Goal: Find specific page/section: Find specific page/section

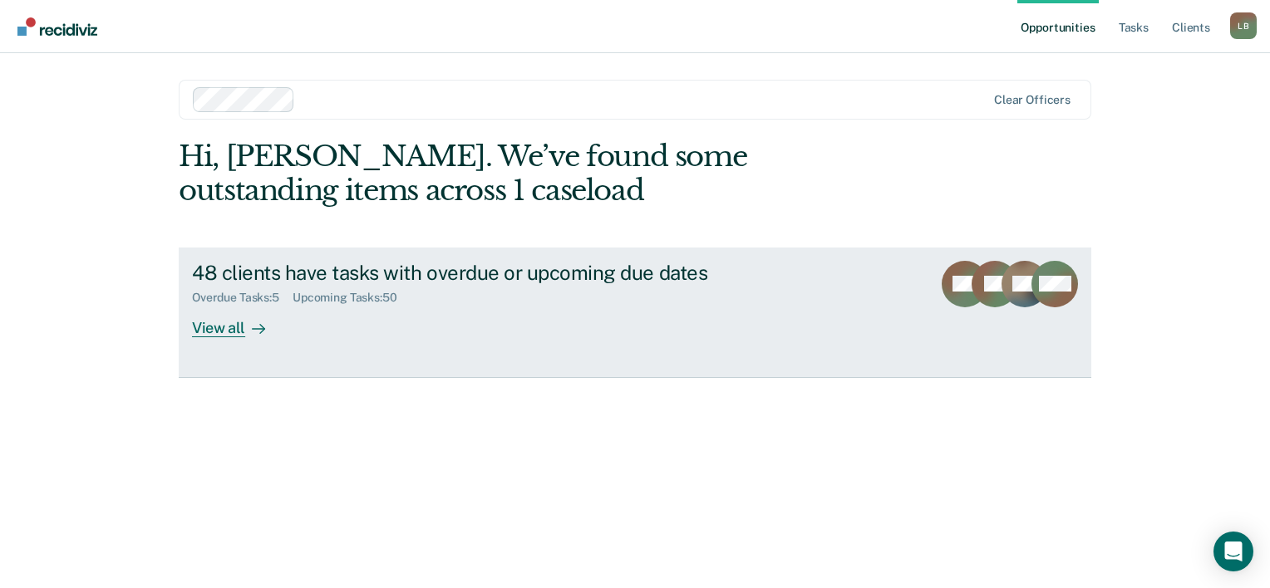
click at [245, 336] on div at bounding box center [255, 327] width 20 height 19
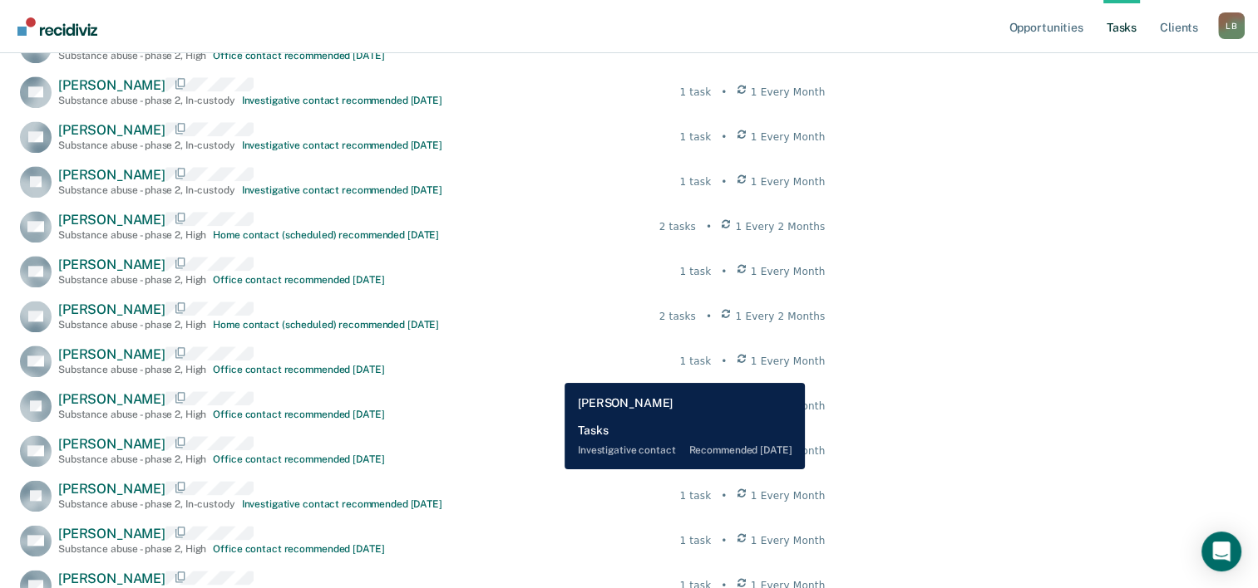
scroll to position [1912, 0]
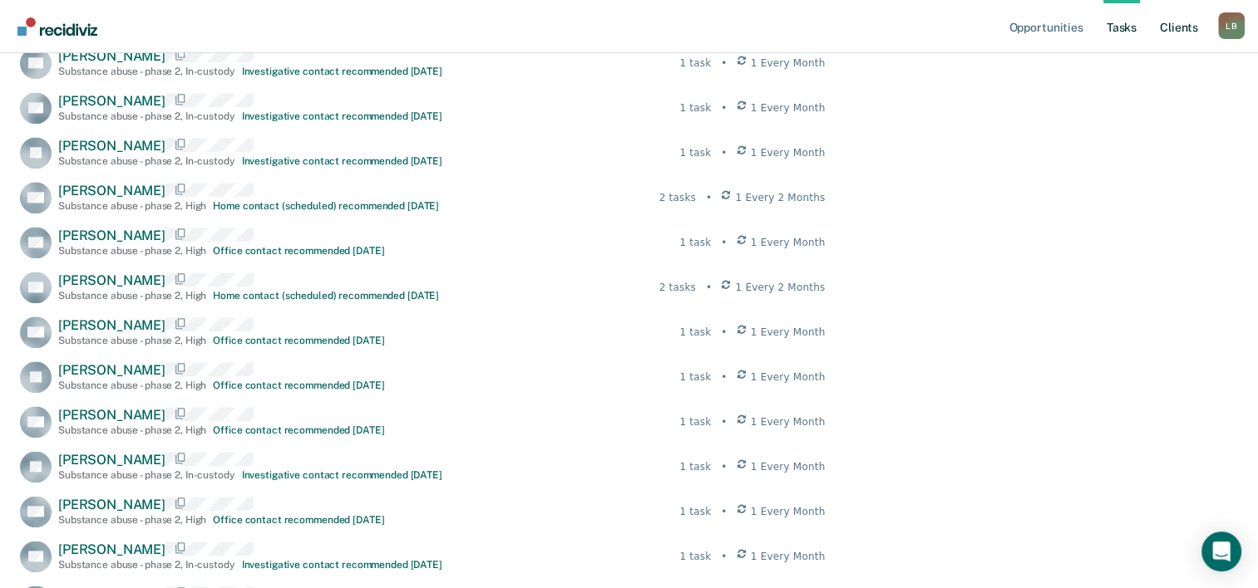
click at [1174, 33] on link "Client s" at bounding box center [1178, 26] width 45 height 53
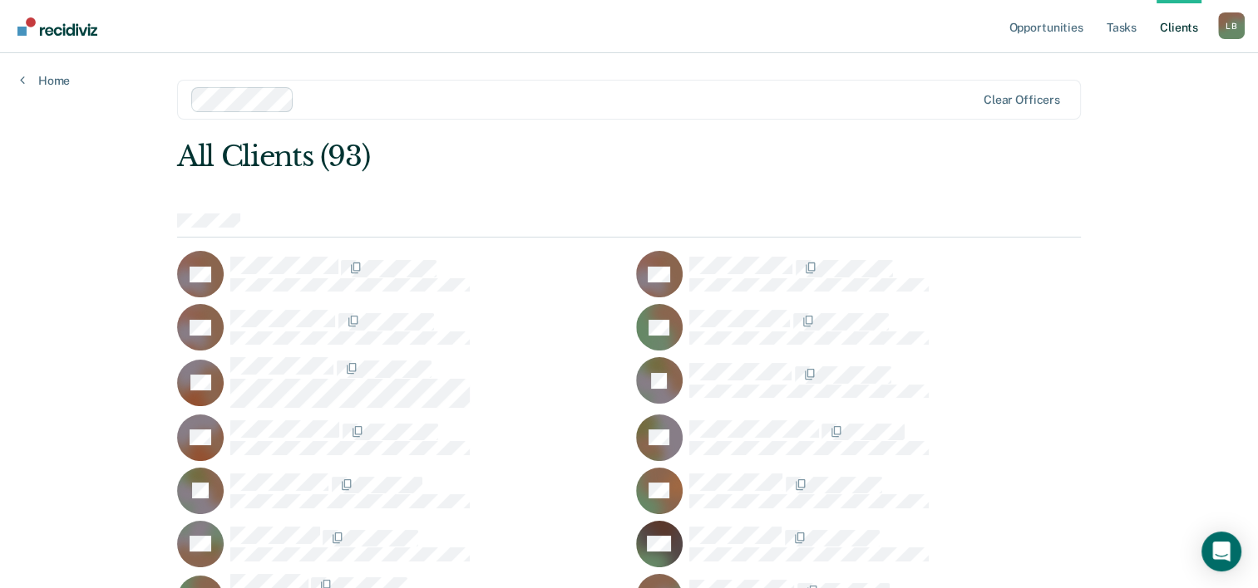
click at [1170, 37] on link "Client s" at bounding box center [1178, 26] width 45 height 53
click at [1171, 29] on link "Client s" at bounding box center [1178, 26] width 45 height 53
click at [1125, 32] on link "Tasks" at bounding box center [1121, 26] width 37 height 53
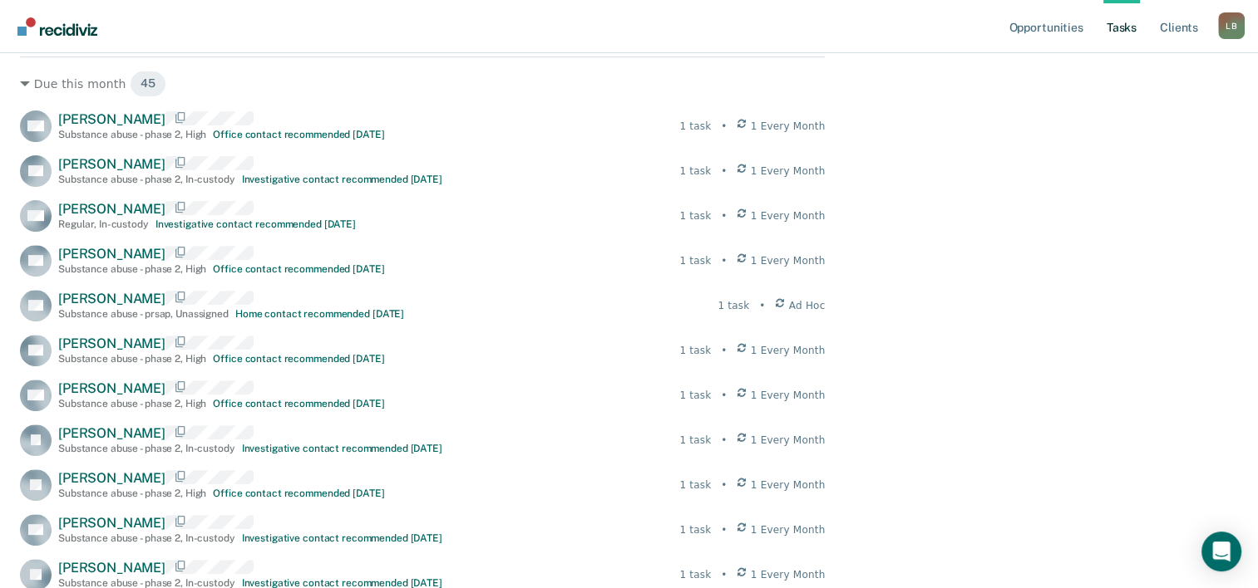
scroll to position [549, 0]
